Goal: Navigation & Orientation: Find specific page/section

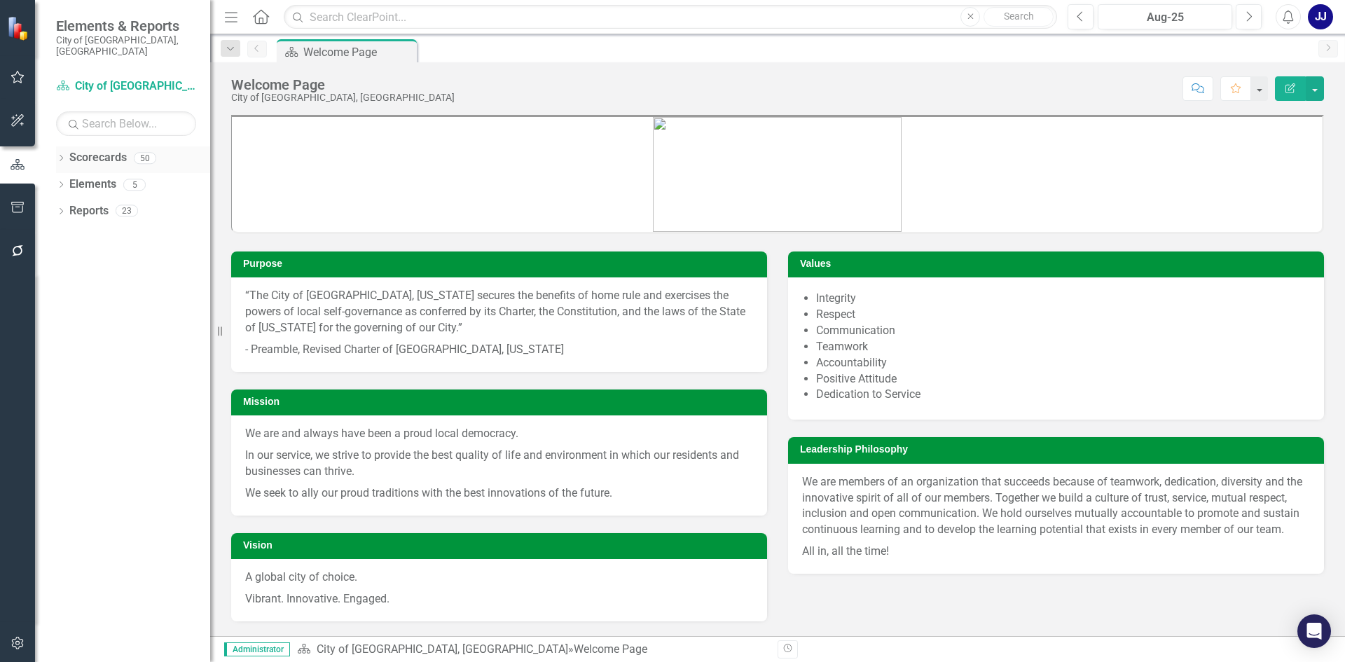
click at [66, 156] on icon "Dropdown" at bounding box center [61, 160] width 10 height 8
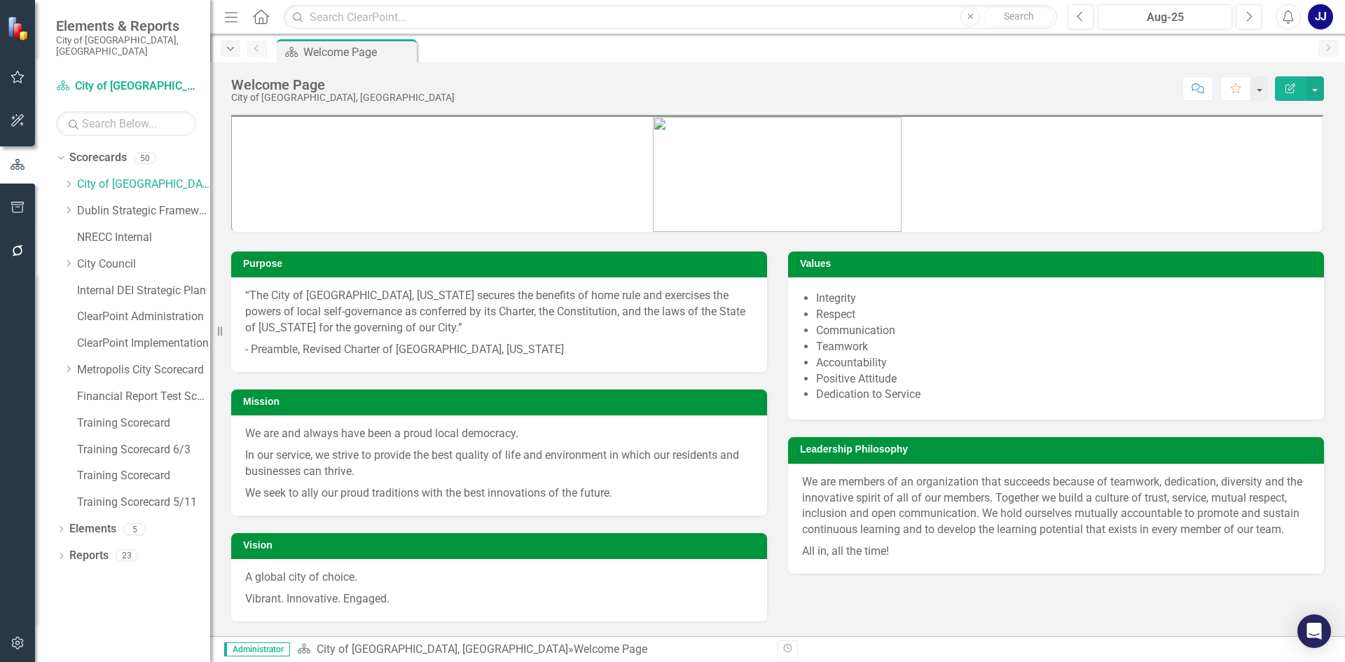
click at [222, 46] on div "Dropdown" at bounding box center [231, 48] width 20 height 17
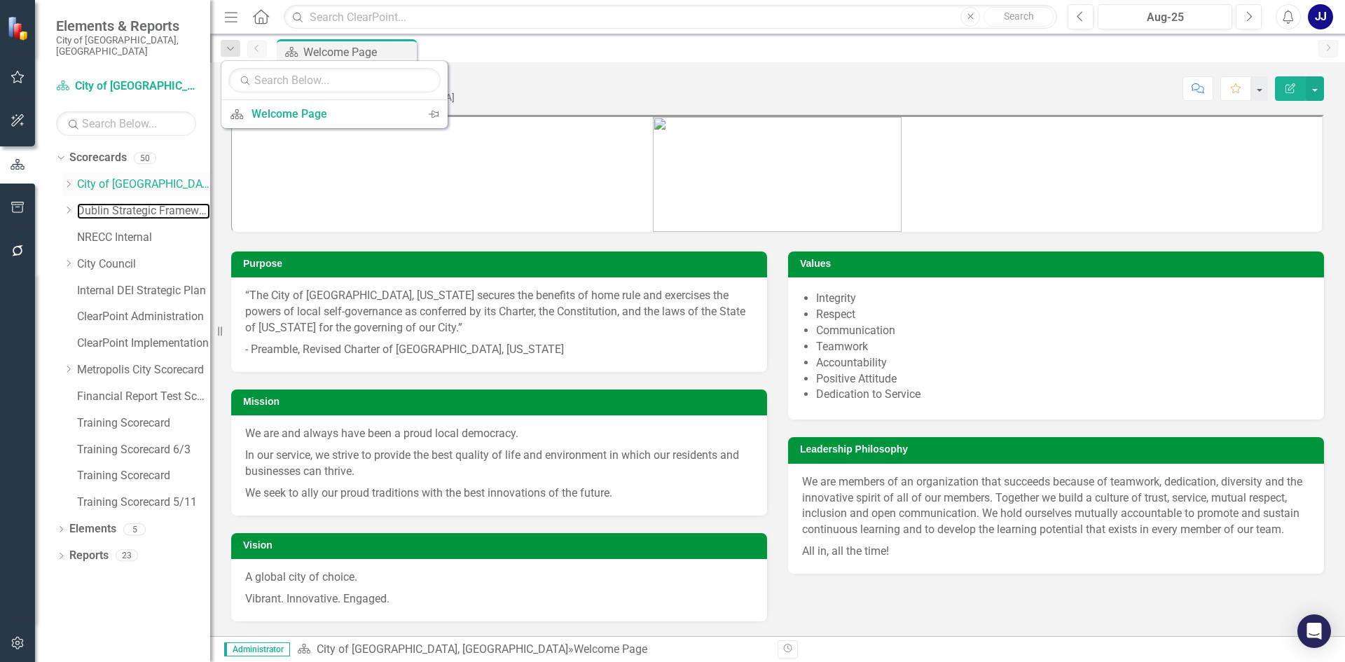
drag, startPoint x: 123, startPoint y: 197, endPoint x: 149, endPoint y: 184, distance: 28.8
click at [124, 203] on link "Dublin Strategic Framework" at bounding box center [143, 211] width 133 height 16
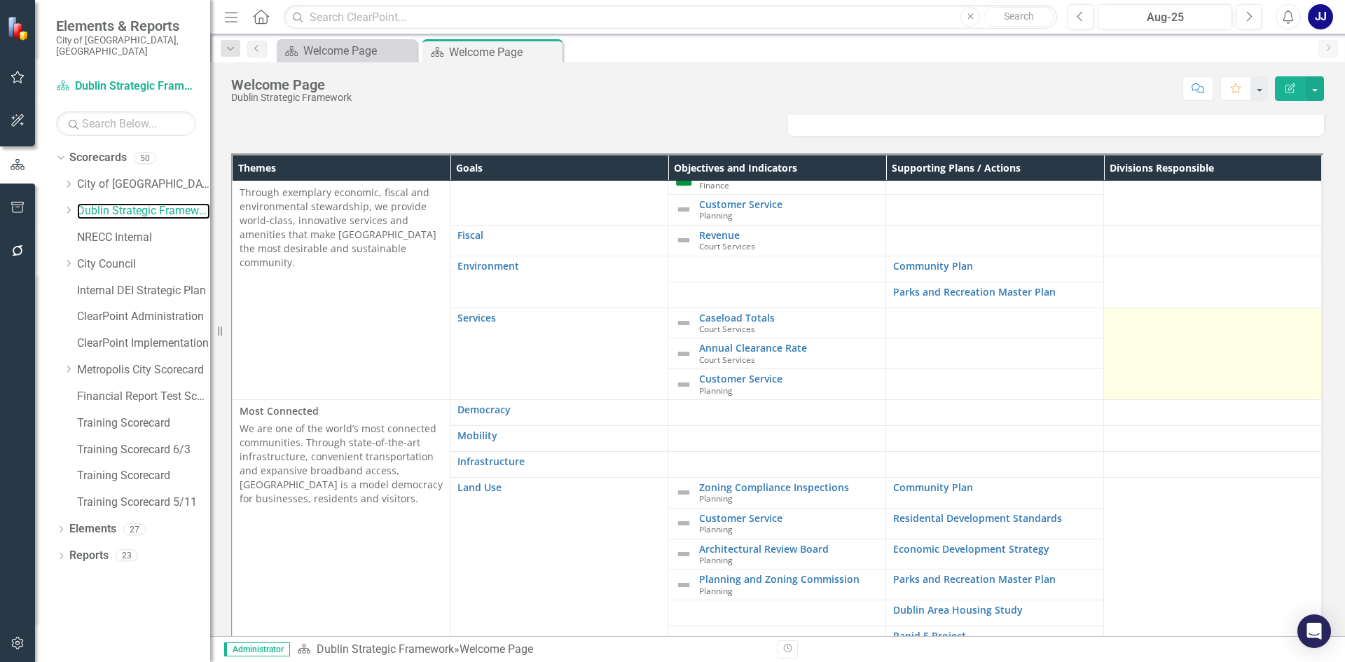
scroll to position [558, 0]
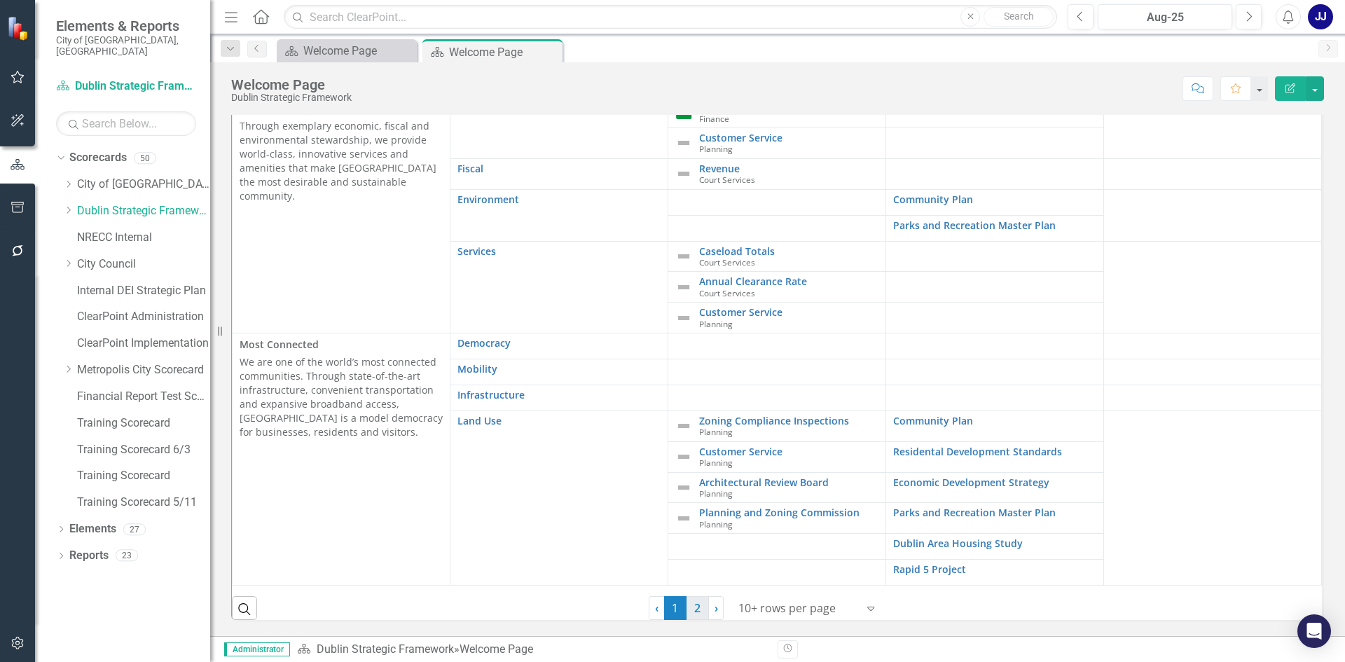
click at [696, 608] on link "2" at bounding box center [698, 608] width 22 height 24
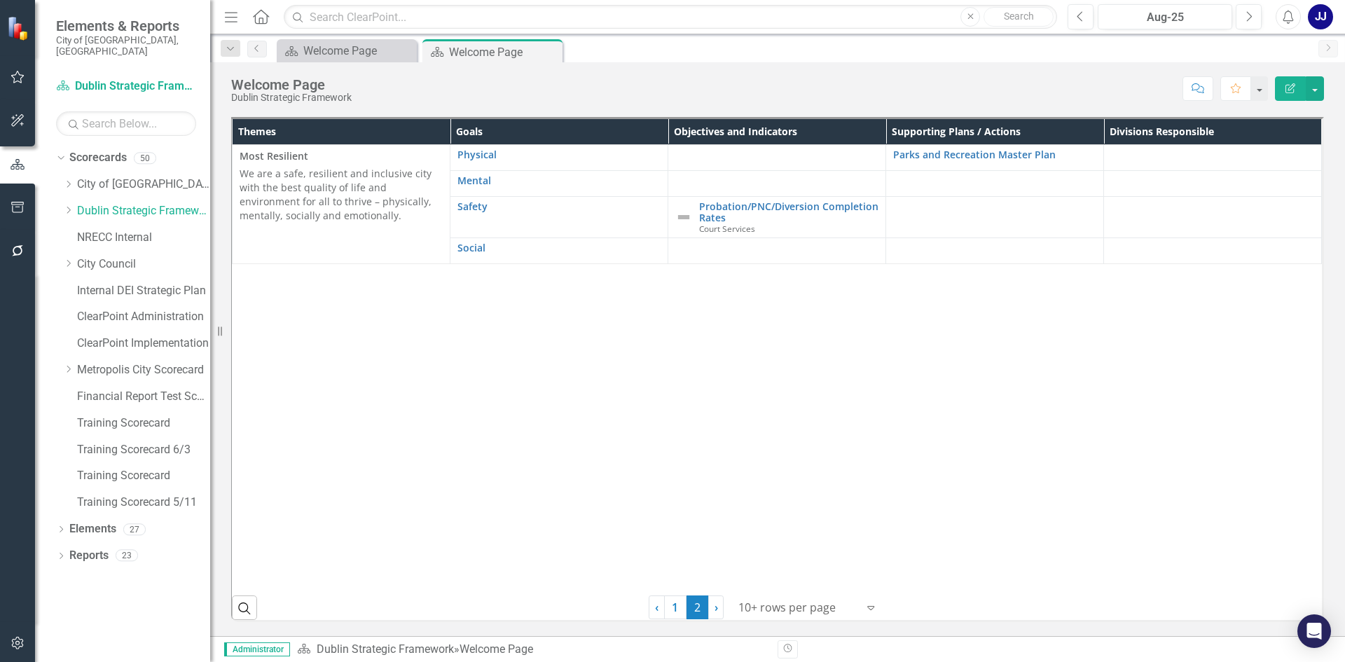
scroll to position [528, 0]
click at [125, 230] on link "NRECC Internal" at bounding box center [143, 238] width 133 height 16
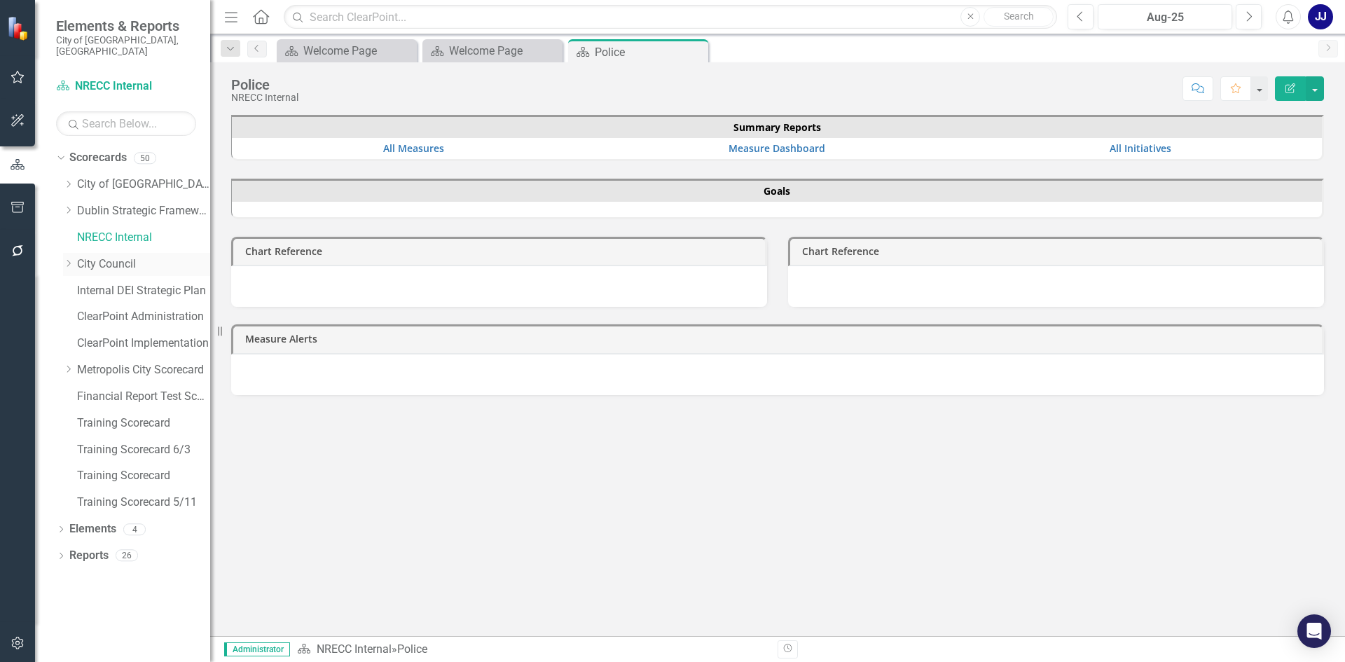
click at [118, 256] on link "City Council" at bounding box center [143, 264] width 133 height 16
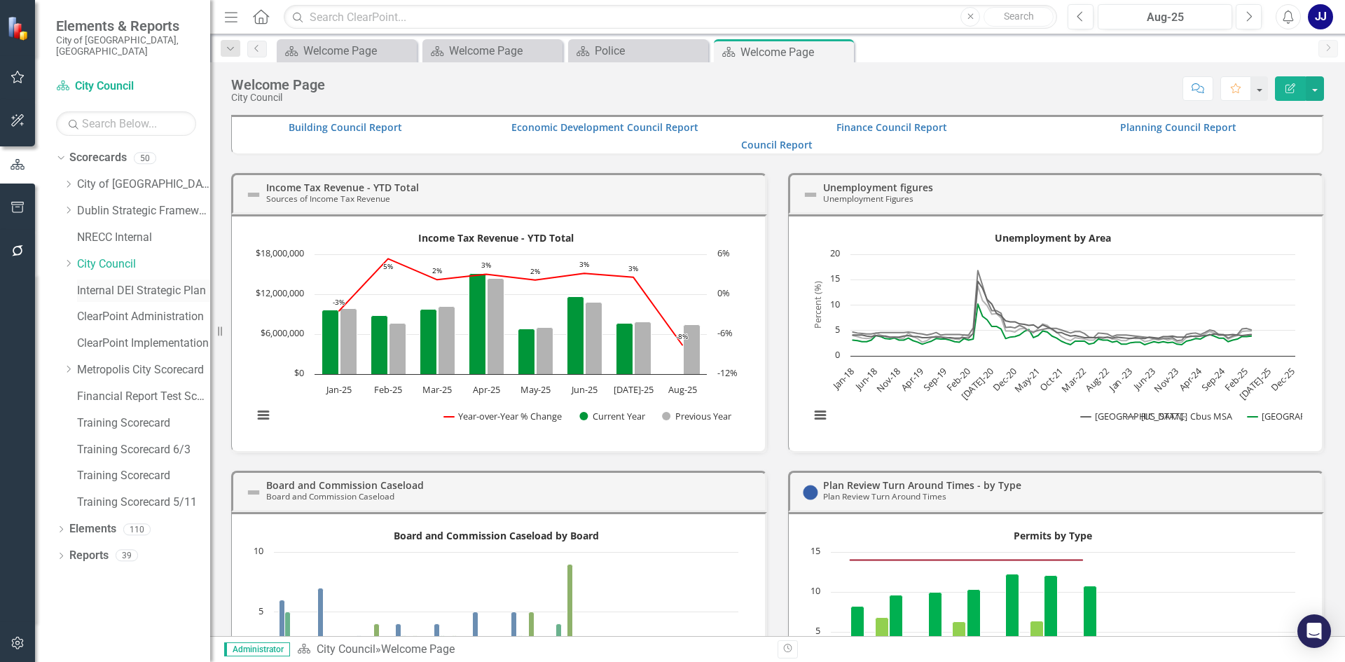
click at [137, 283] on link "Internal DEI Strategic Plan" at bounding box center [143, 291] width 133 height 16
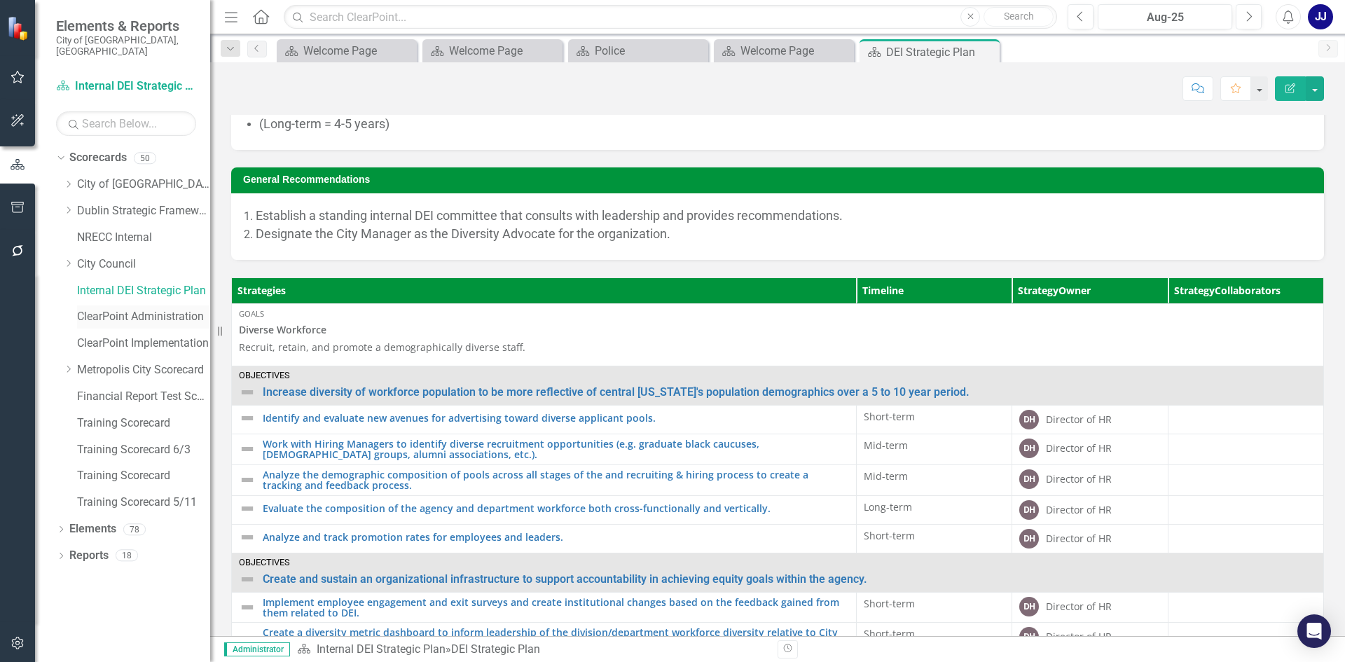
click at [108, 309] on link "ClearPoint Administration" at bounding box center [143, 317] width 133 height 16
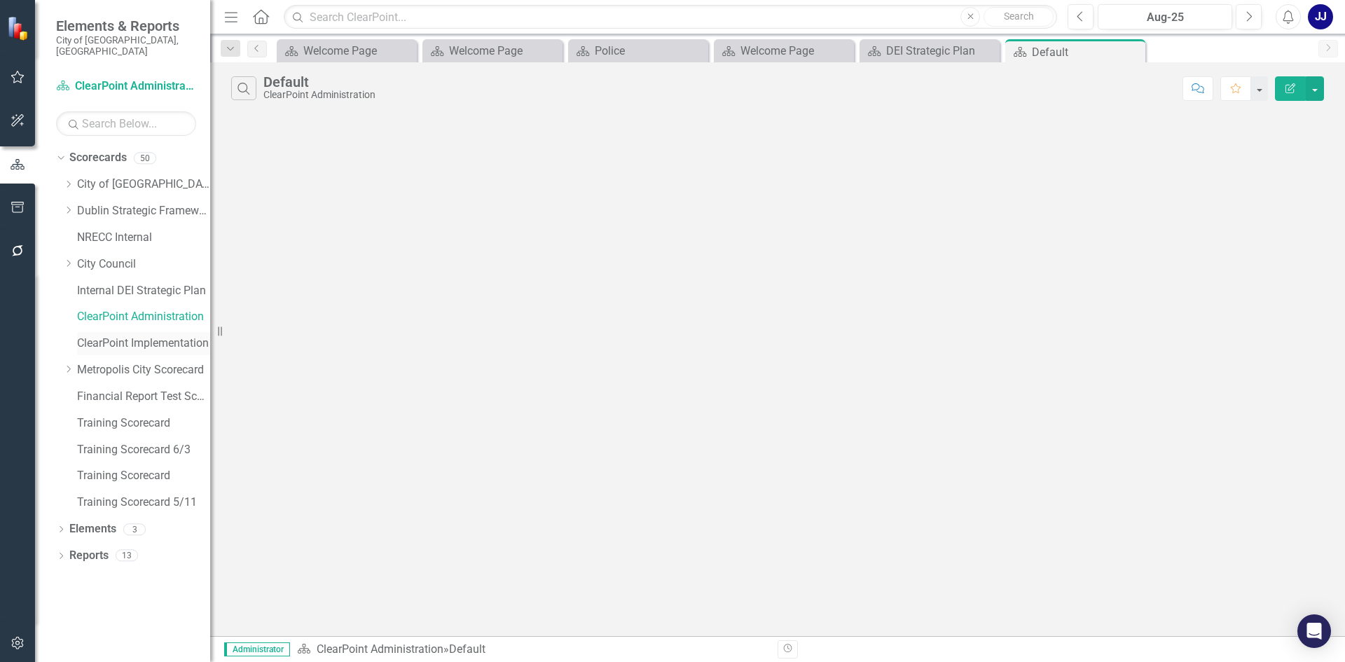
click at [111, 338] on link "ClearPoint Implementation" at bounding box center [143, 344] width 133 height 16
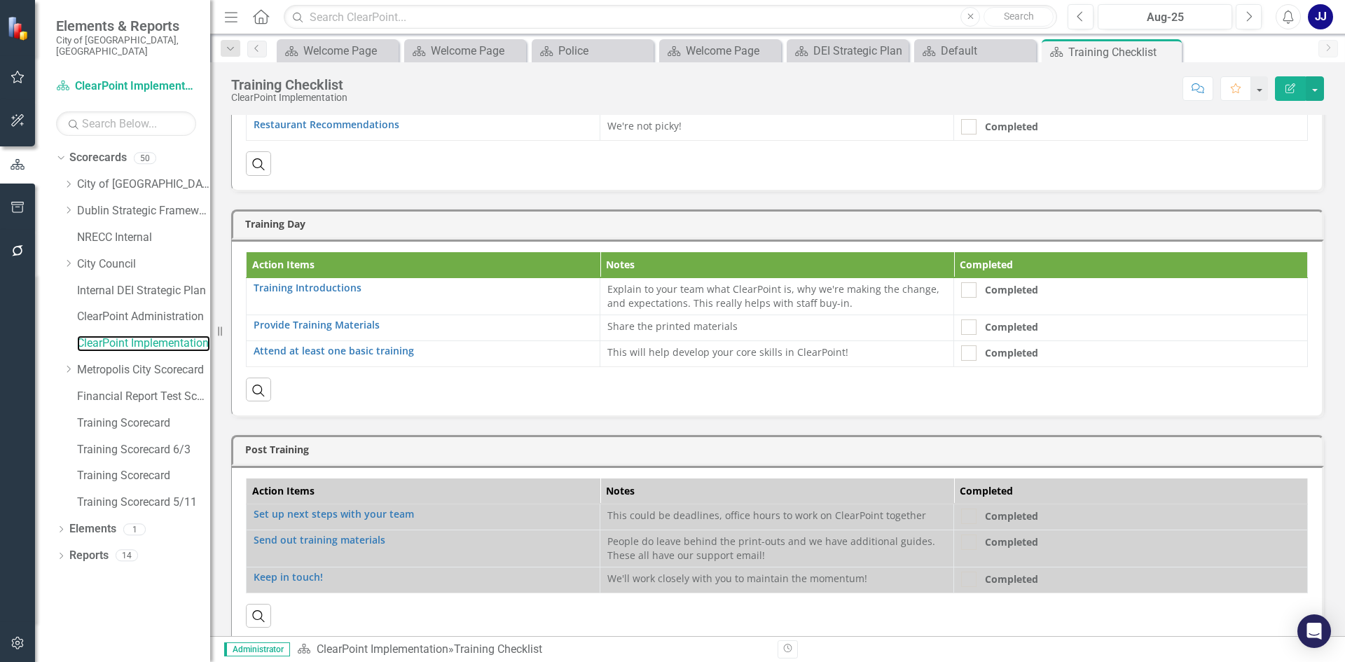
scroll to position [551, 0]
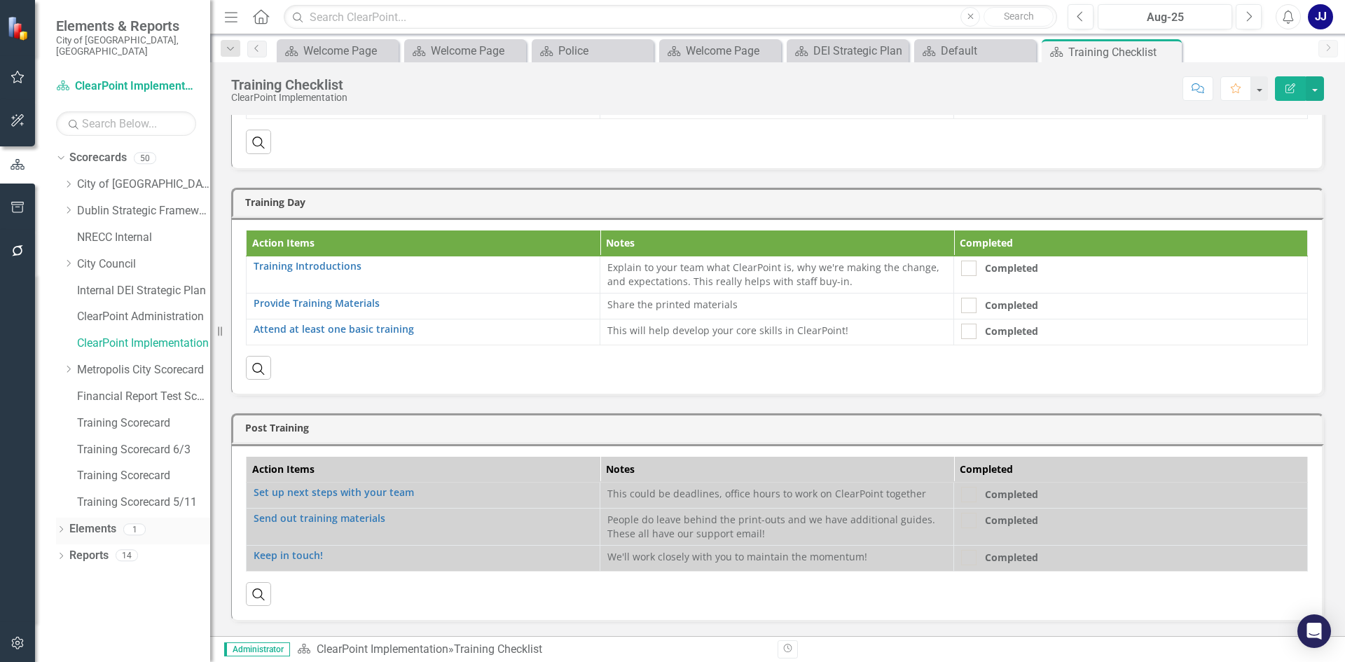
click at [62, 518] on div "Dropdown Elements 1" at bounding box center [133, 531] width 154 height 27
click at [61, 553] on icon "Dropdown" at bounding box center [61, 557] width 10 height 8
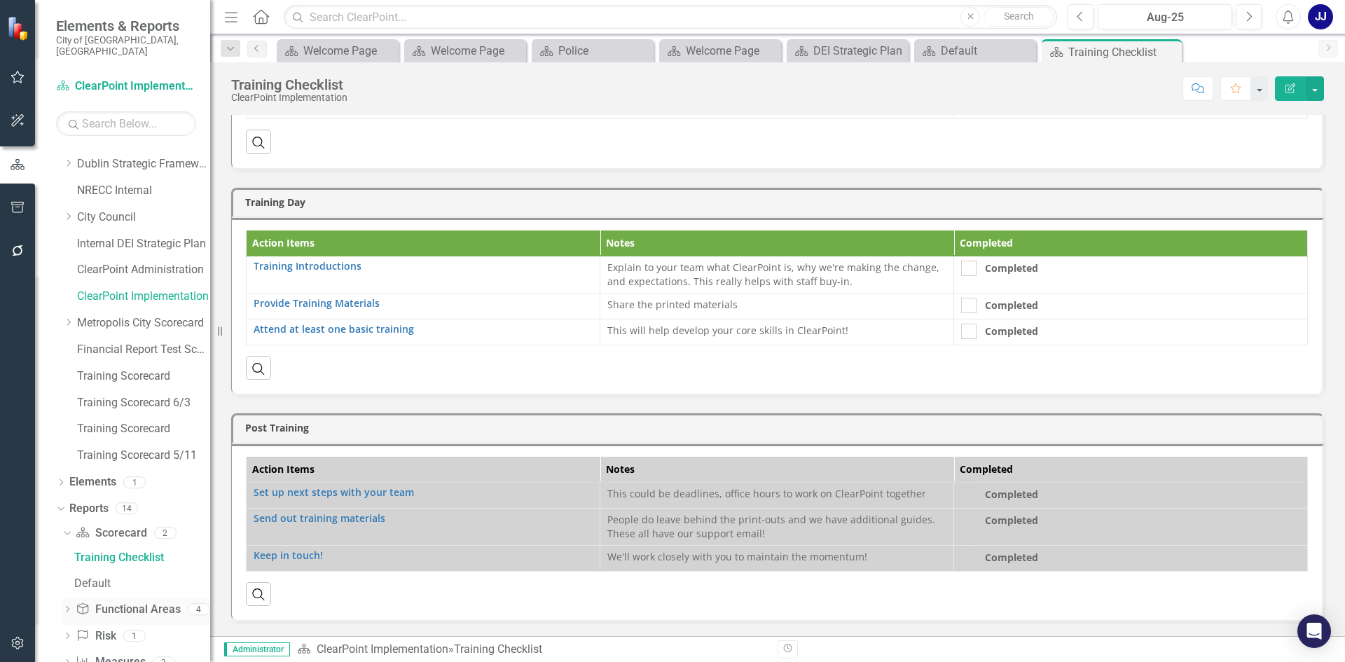
scroll to position [99, 0]
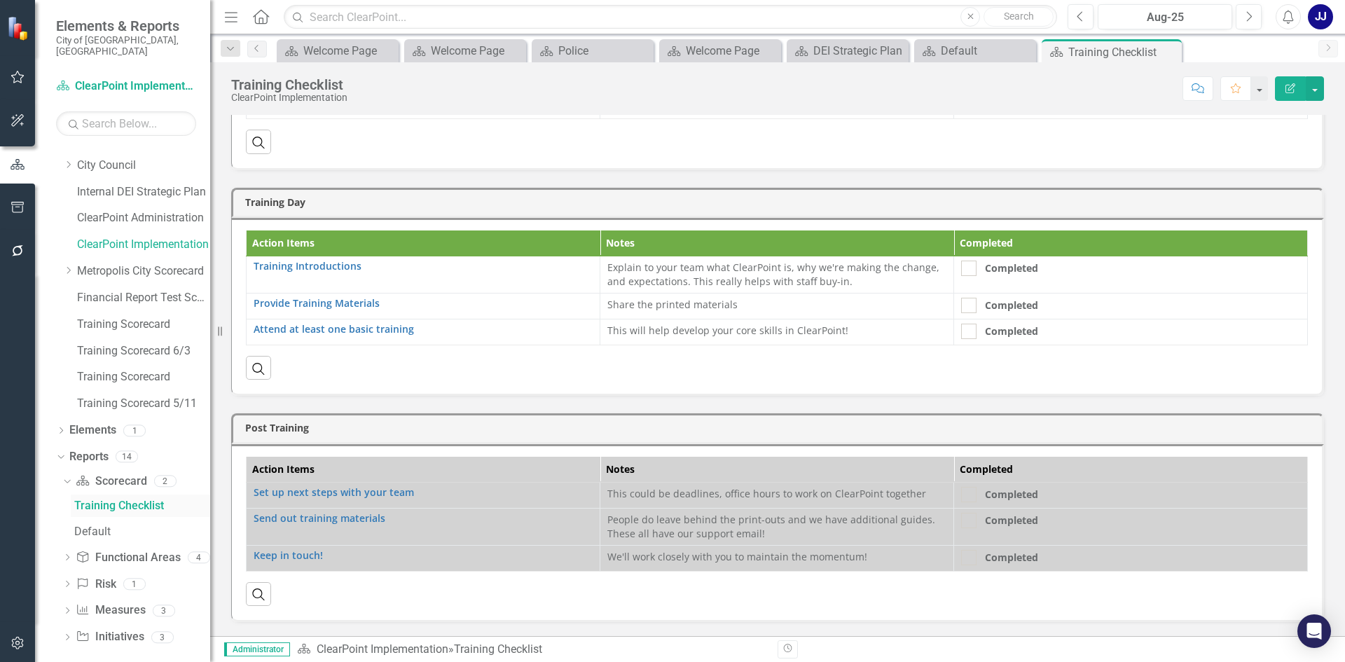
click at [92, 500] on div "Training Checklist" at bounding box center [142, 506] width 136 height 13
click at [97, 550] on link "Functional Area Functional Areas" at bounding box center [128, 558] width 104 height 16
